Goal: Information Seeking & Learning: Check status

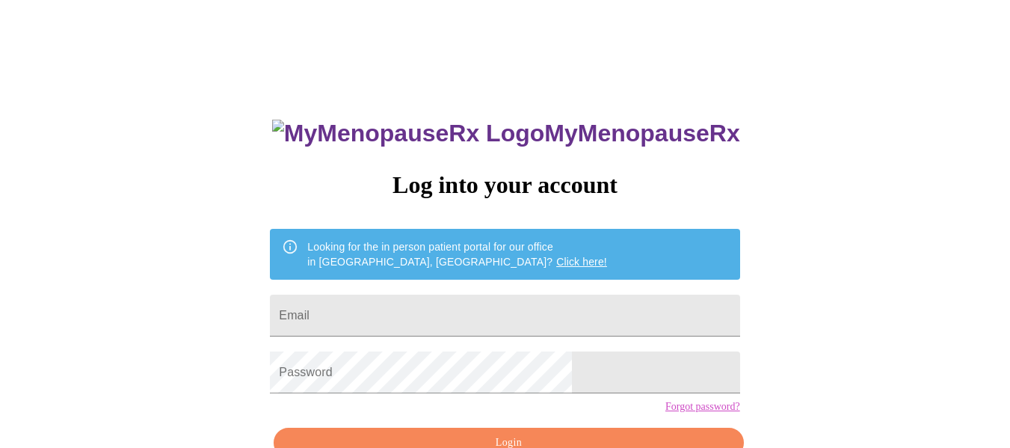
scroll to position [88, 0]
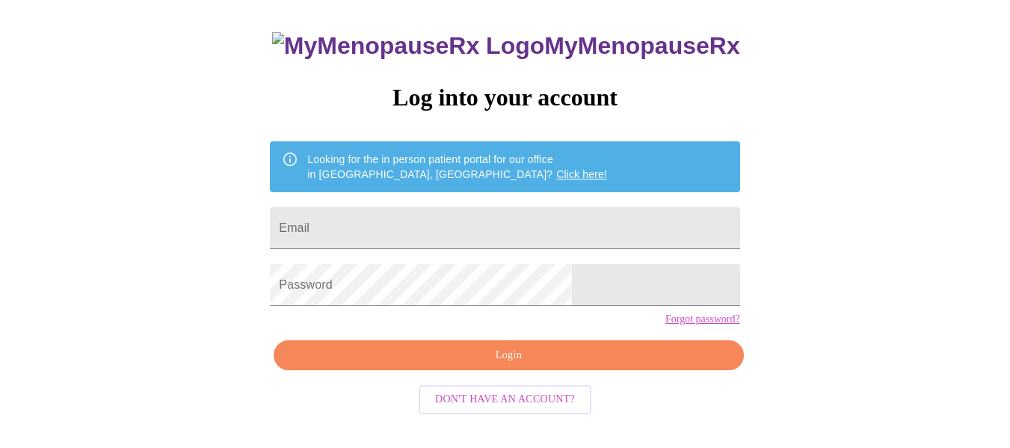
click at [485, 200] on form "Email" at bounding box center [505, 228] width 470 height 57
click at [502, 237] on input "Email" at bounding box center [505, 228] width 470 height 42
type input "[EMAIL_ADDRESS][DOMAIN_NAME]"
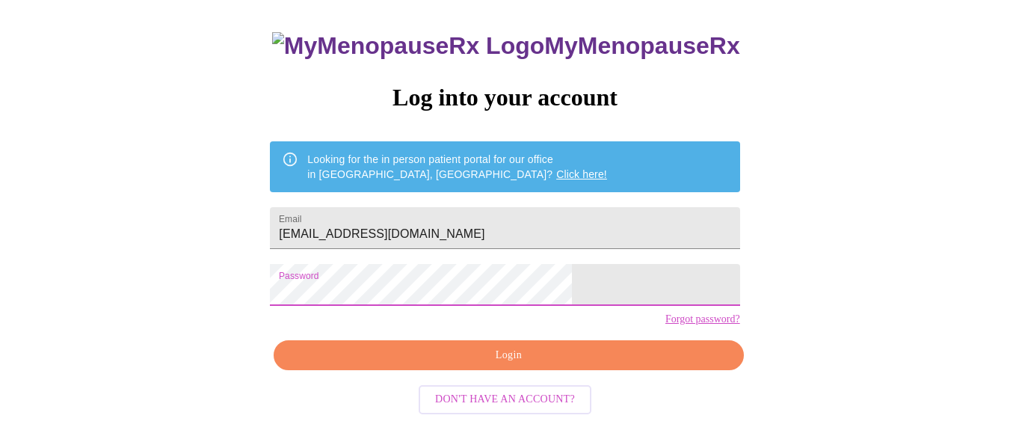
click at [497, 365] on span "Login" at bounding box center [508, 355] width 435 height 19
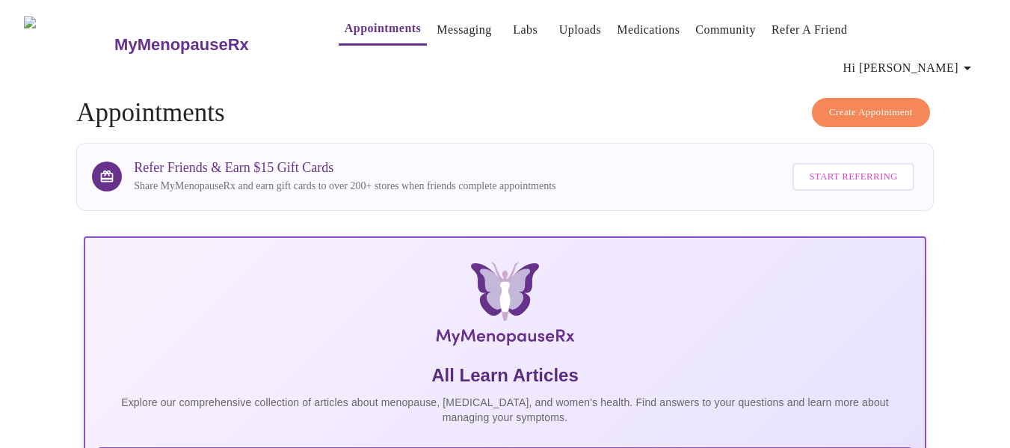
click at [431, 41] on button "Messaging" at bounding box center [464, 30] width 67 height 30
click at [437, 25] on link "Messaging" at bounding box center [464, 29] width 55 height 21
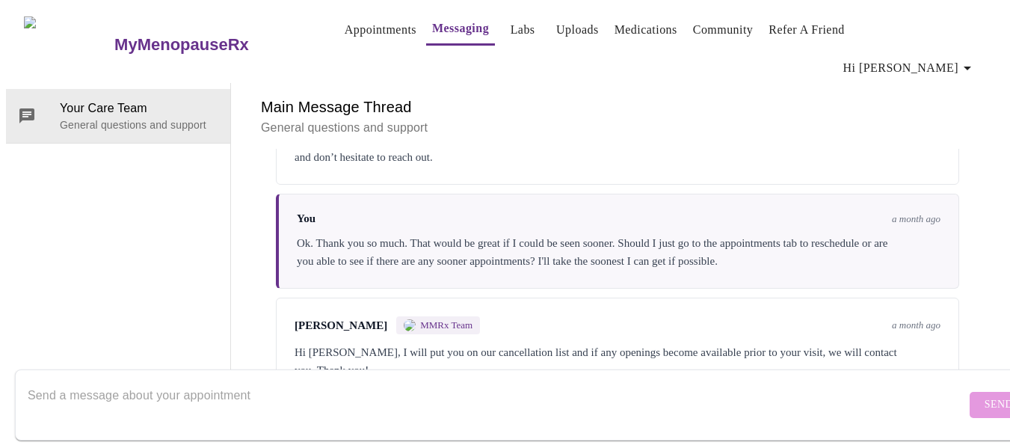
click at [511, 34] on link "Labs" at bounding box center [523, 29] width 25 height 21
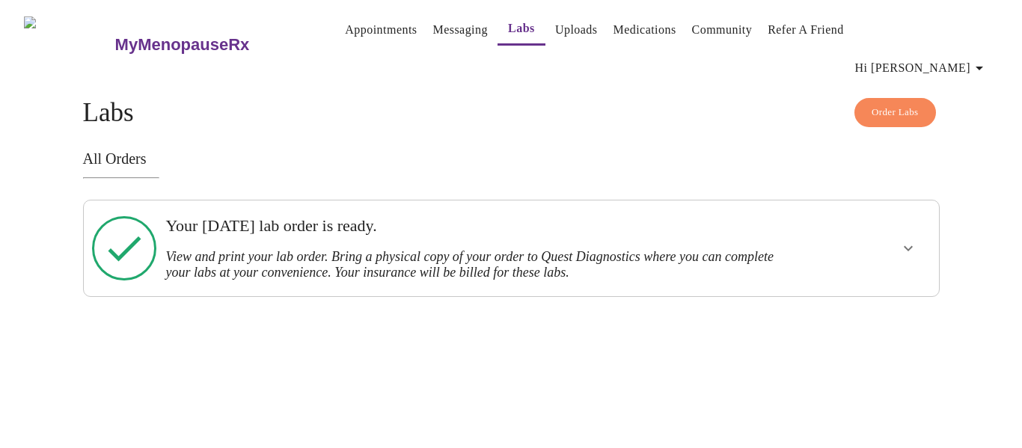
click at [555, 31] on link "Uploads" at bounding box center [576, 29] width 43 height 21
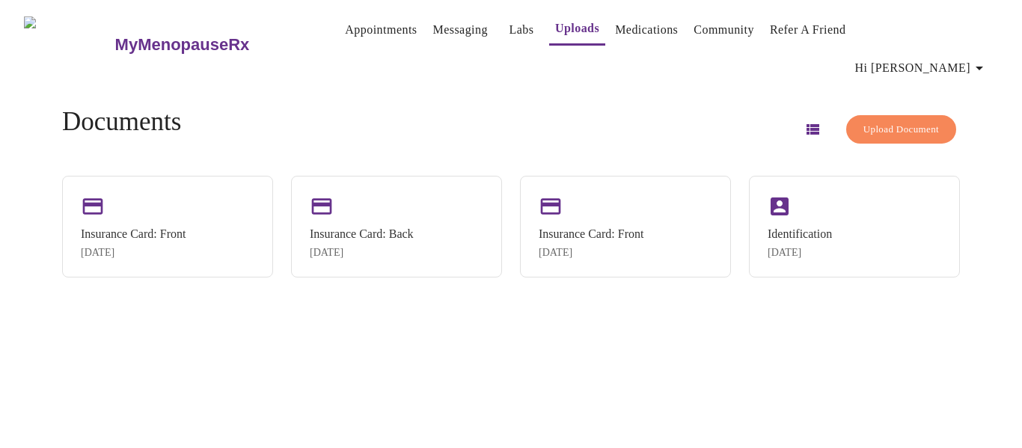
click at [637, 25] on link "Medications" at bounding box center [646, 29] width 63 height 21
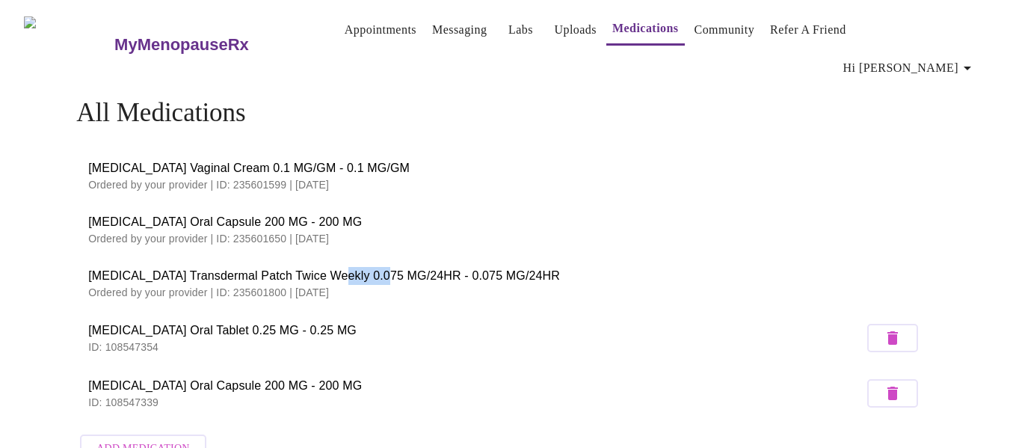
drag, startPoint x: 322, startPoint y: 251, endPoint x: 372, endPoint y: 248, distance: 50.2
click at [372, 267] on span "[MEDICAL_DATA] Transdermal Patch Twice Weekly 0.075 MG/24HR - 0.075 MG/24HR" at bounding box center [505, 276] width 834 height 18
copy span "0.075 MG"
drag, startPoint x: 430, startPoint y: 15, endPoint x: 434, endPoint y: 25, distance: 10.4
click at [430, 16] on span "Appointments Messaging Labs Uploads Medications Community Refer a Friend Hi Adi…" at bounding box center [648, 44] width 678 height 77
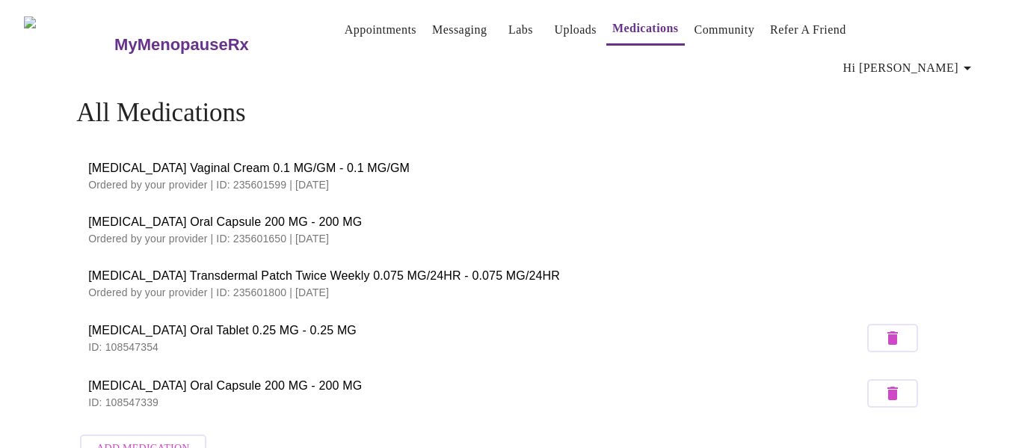
click at [440, 40] on link "Messaging" at bounding box center [459, 29] width 55 height 21
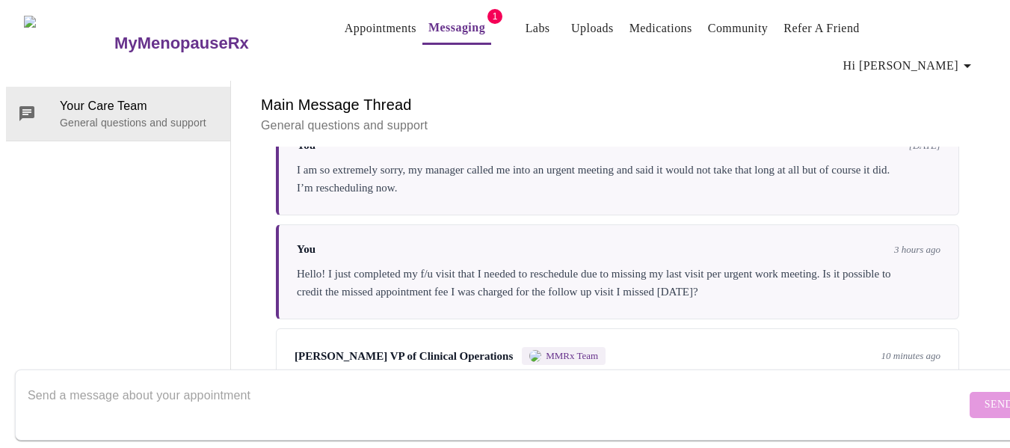
scroll to position [3639, 0]
